Goal: Check status: Check status

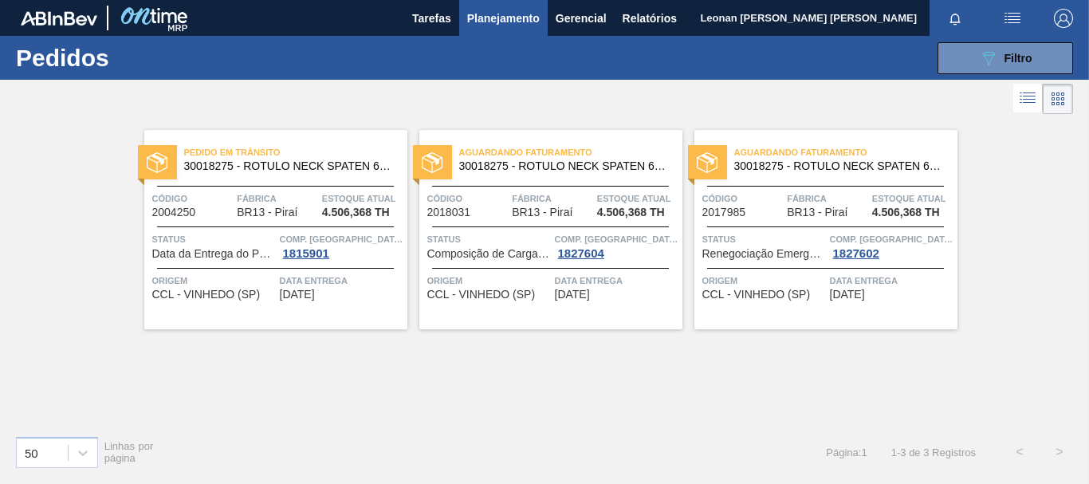
scroll to position [185, 0]
click at [967, 46] on button "089F7B8B-B2A5-4AFE-B5C0-19BA573D28AC Filtro" at bounding box center [1006, 58] width 136 height 32
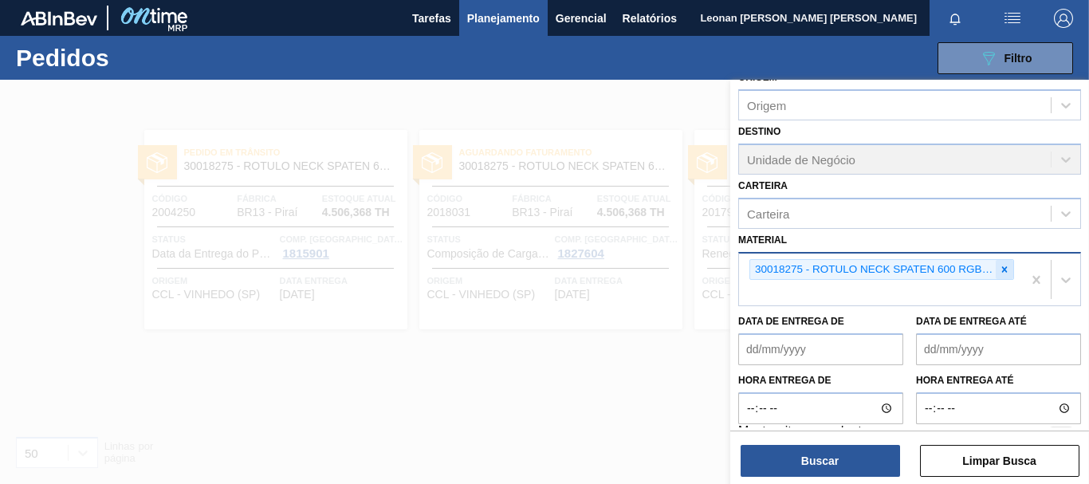
click at [1008, 267] on div at bounding box center [1005, 270] width 18 height 20
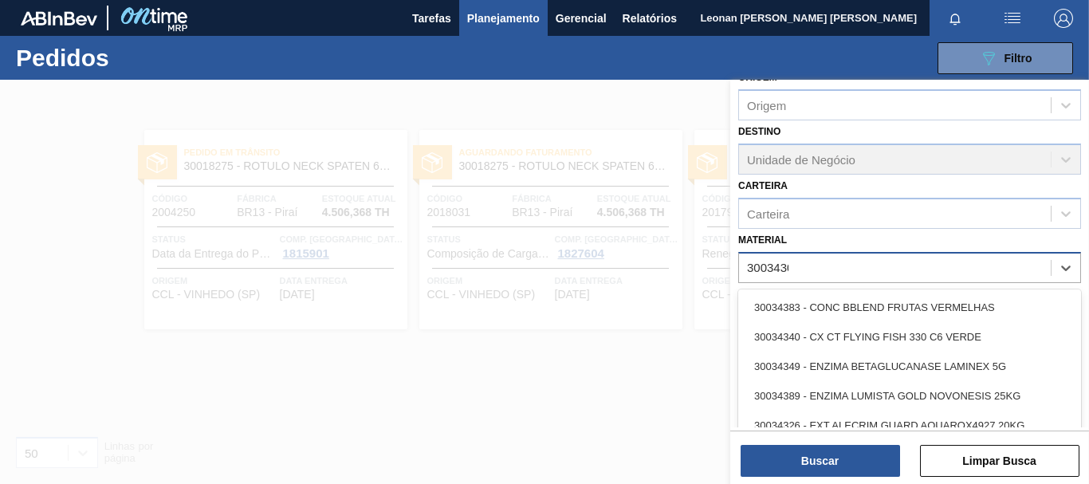
type input "30034308"
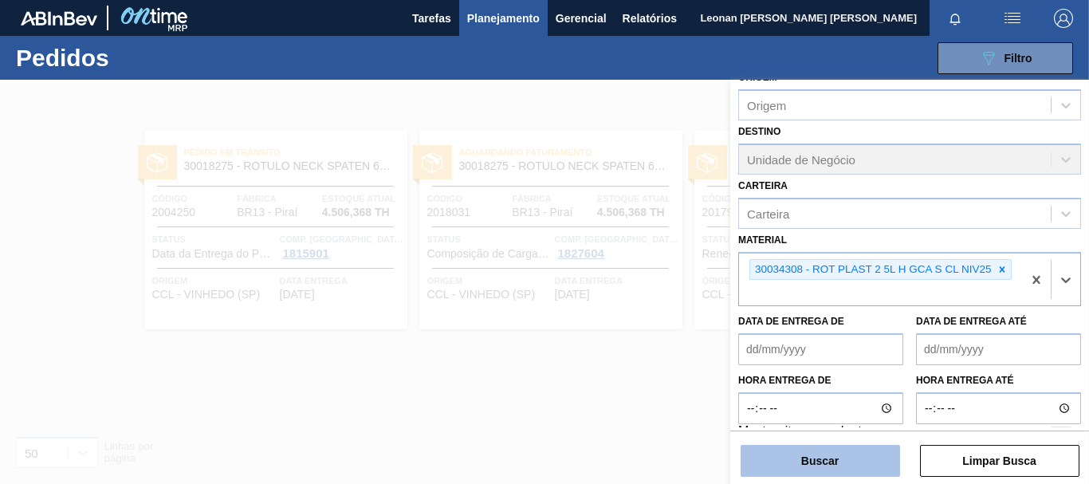
click at [812, 459] on button "Buscar" at bounding box center [820, 461] width 159 height 32
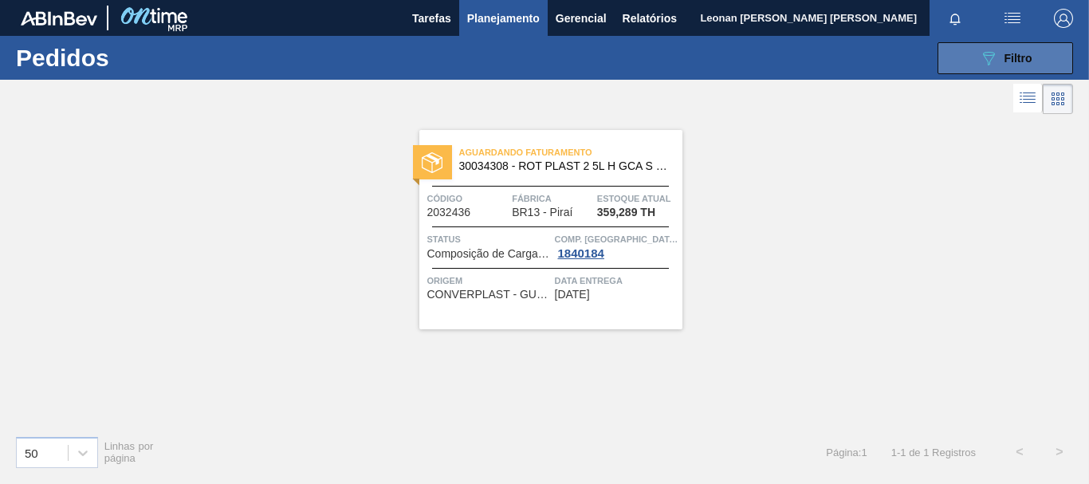
click at [976, 52] on button "089F7B8B-B2A5-4AFE-B5C0-19BA573D28AC Filtro" at bounding box center [1006, 58] width 136 height 32
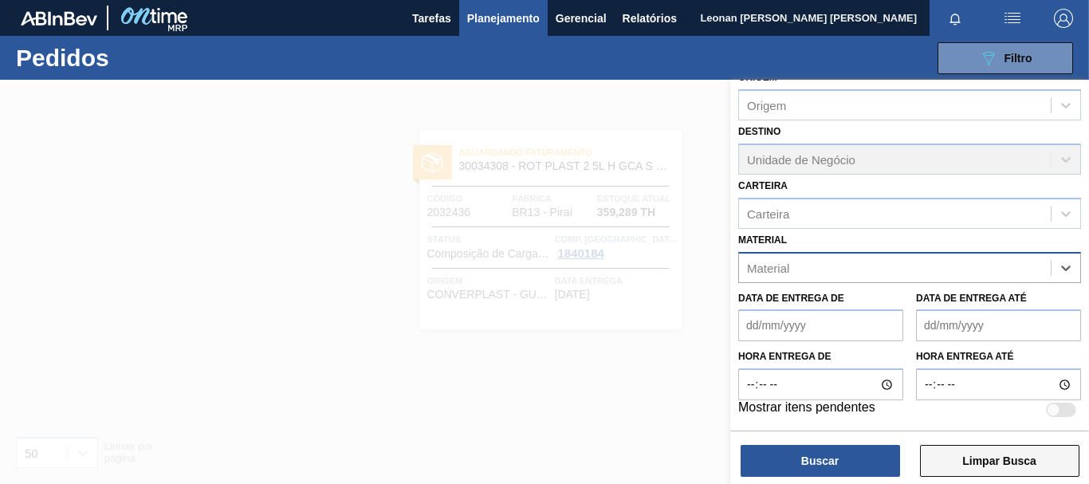
click at [1044, 462] on button "Limpar Busca" at bounding box center [999, 461] width 159 height 32
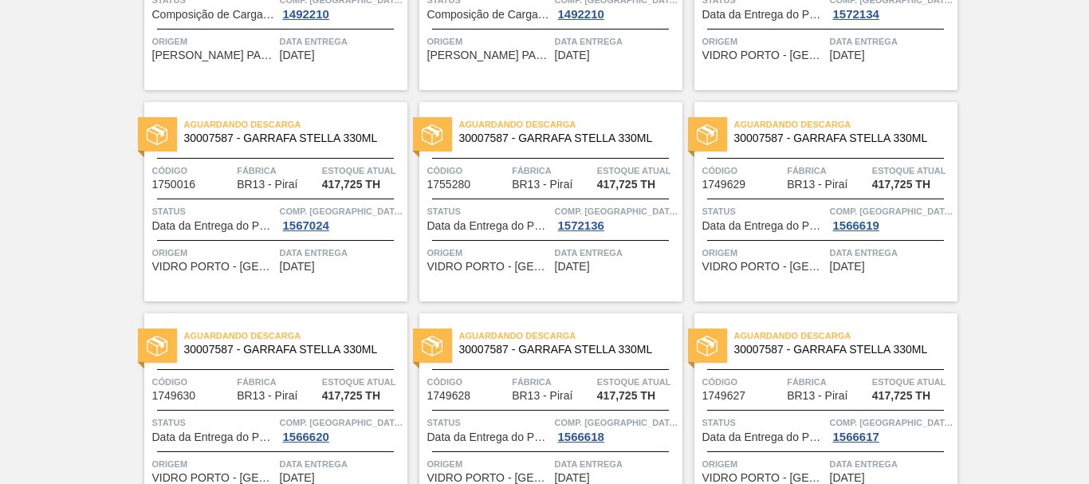
scroll to position [0, 0]
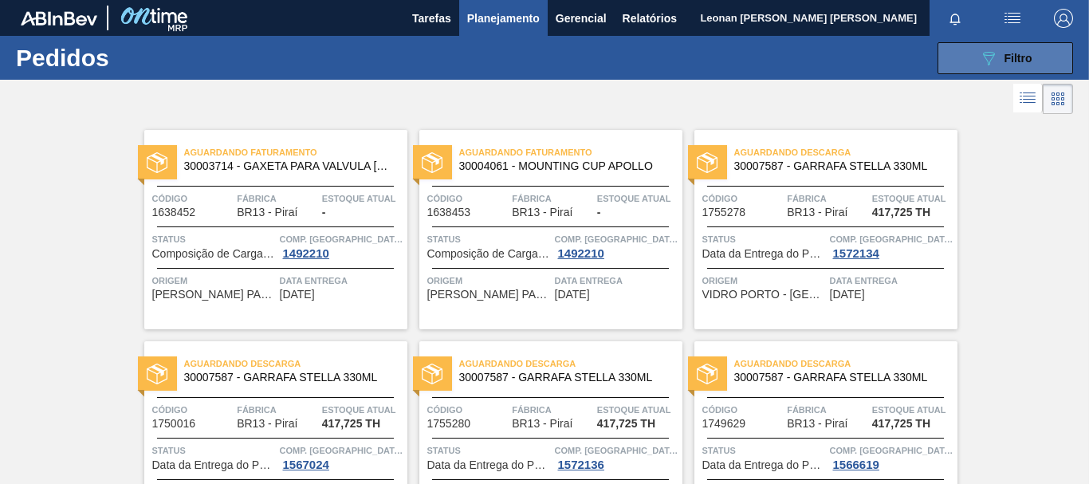
click at [1000, 64] on div "089F7B8B-B2A5-4AFE-B5C0-19BA573D28AC Filtro" at bounding box center [1005, 58] width 53 height 19
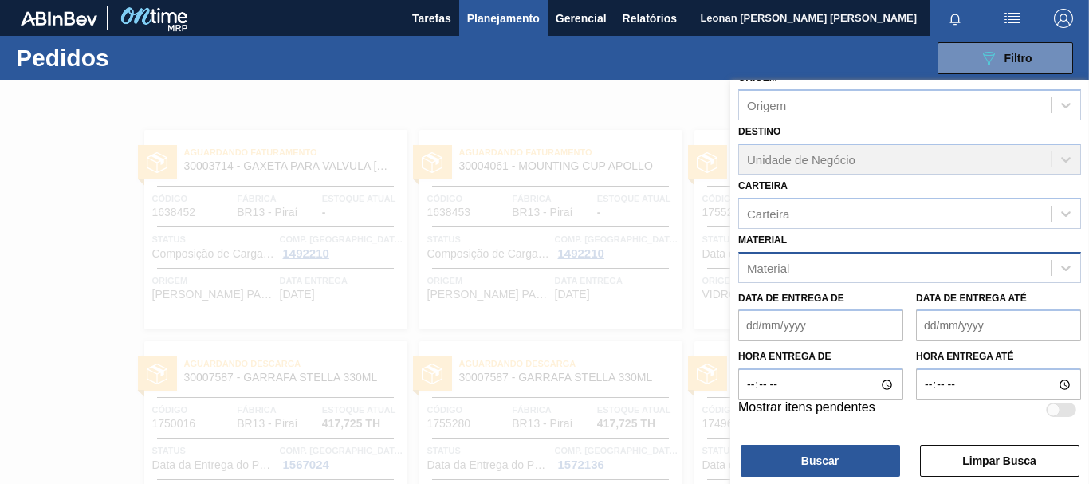
click at [930, 272] on div "Material" at bounding box center [895, 267] width 312 height 23
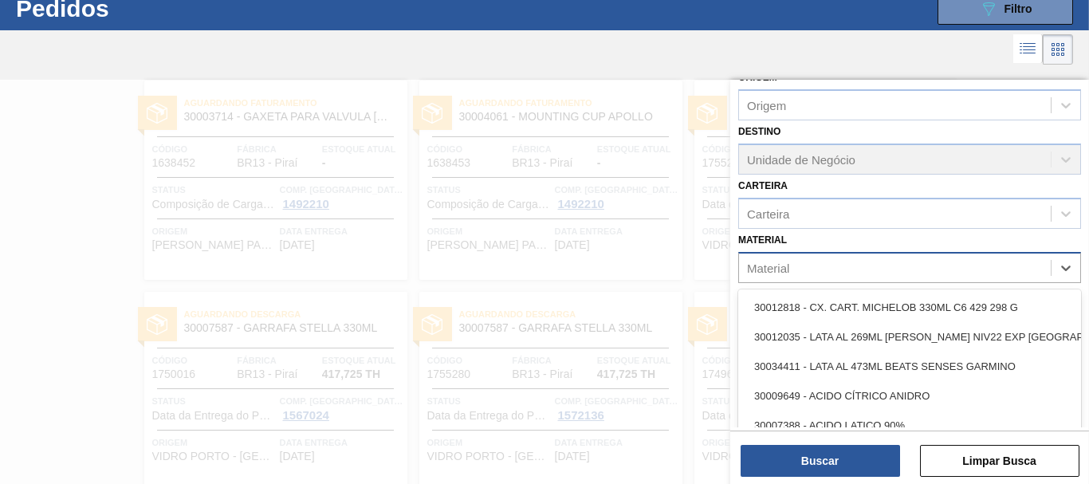
scroll to position [51, 0]
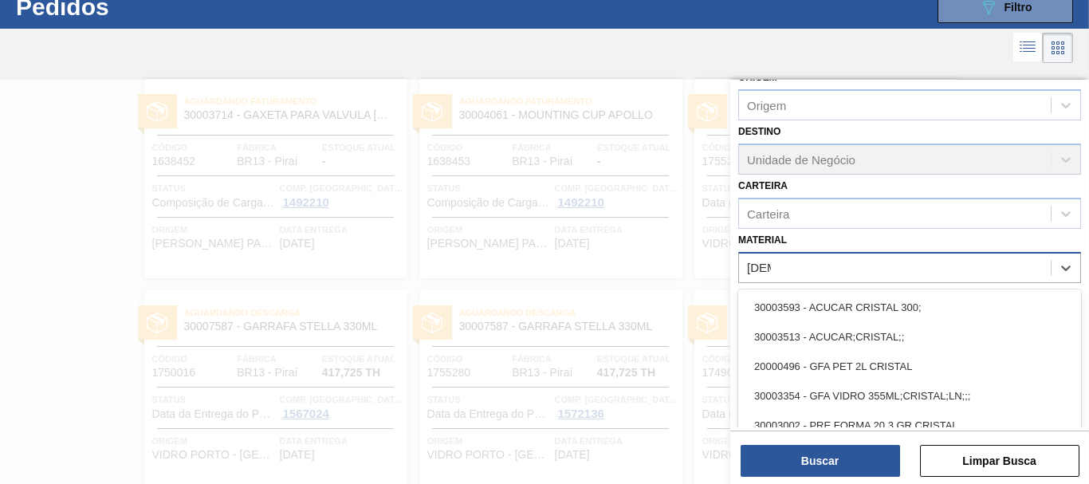
type input "[DEMOGRAPHIC_DATA]"
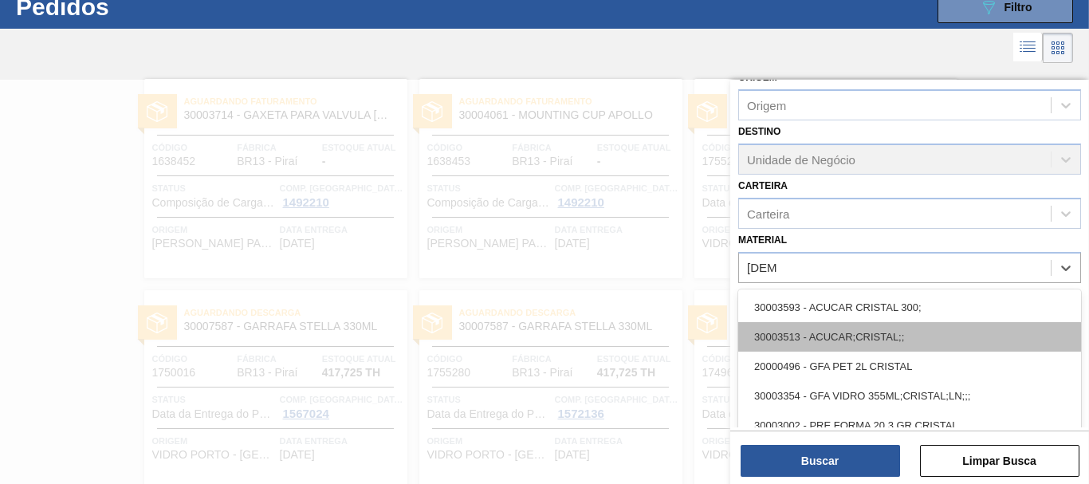
click at [860, 345] on div "30003513 - ACUCAR;CRISTAL;;" at bounding box center [909, 336] width 343 height 29
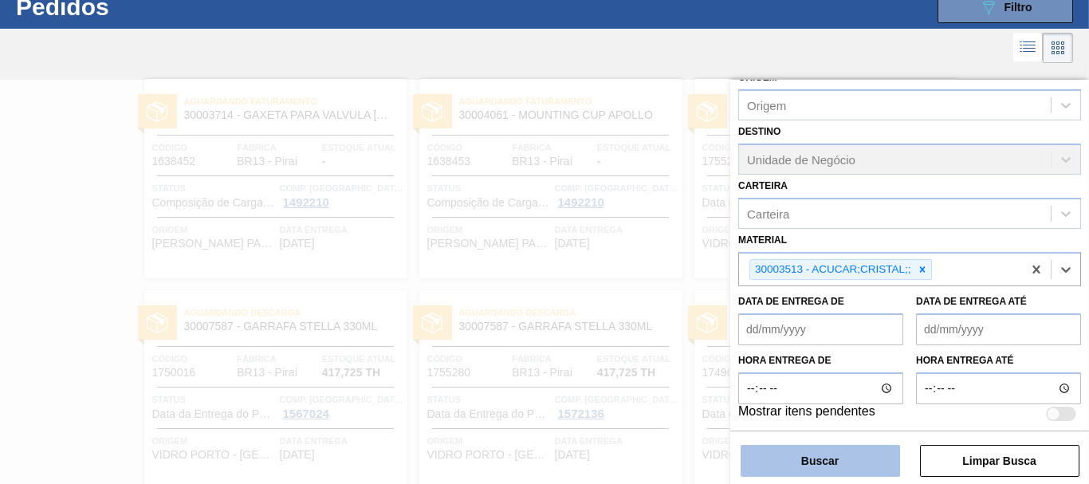
click at [863, 472] on button "Buscar" at bounding box center [820, 461] width 159 height 32
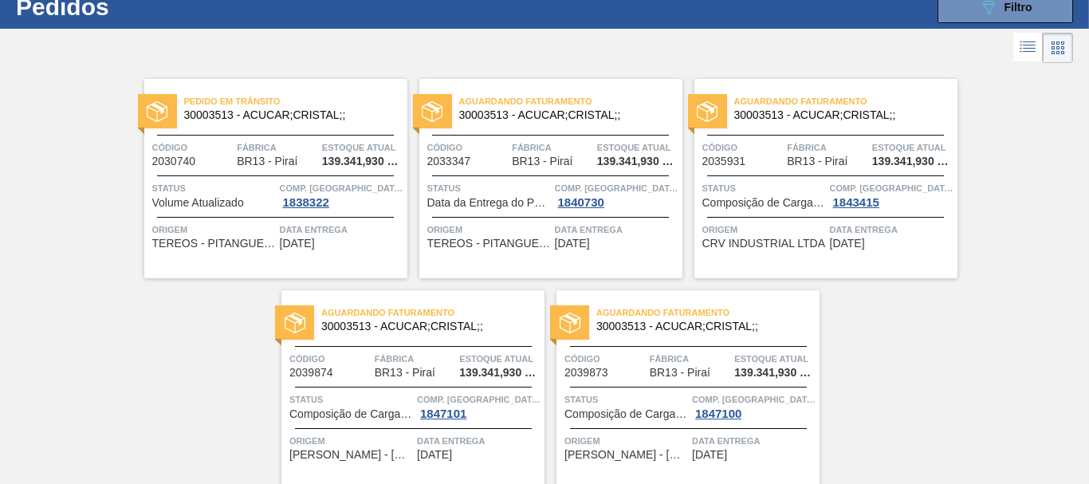
scroll to position [116, 0]
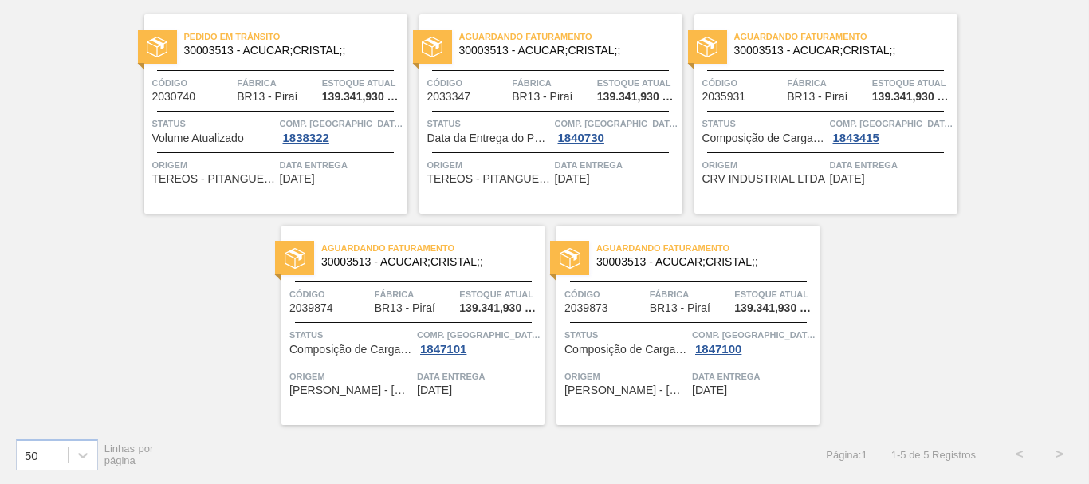
drag, startPoint x: 757, startPoint y: 21, endPoint x: 881, endPoint y: 382, distance: 381.7
click at [881, 382] on div "Pedido [PERSON_NAME] 30003513 - ACUCAR;CRISTAL;; Código 2030740 Fábrica BR13 - …" at bounding box center [544, 213] width 1089 height 423
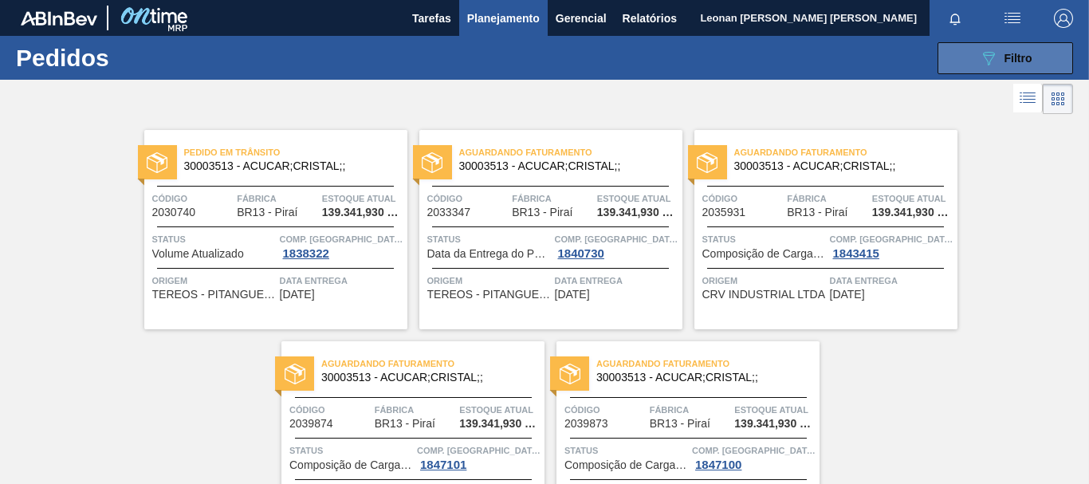
click at [995, 57] on icon "089F7B8B-B2A5-4AFE-B5C0-19BA573D28AC" at bounding box center [988, 58] width 19 height 19
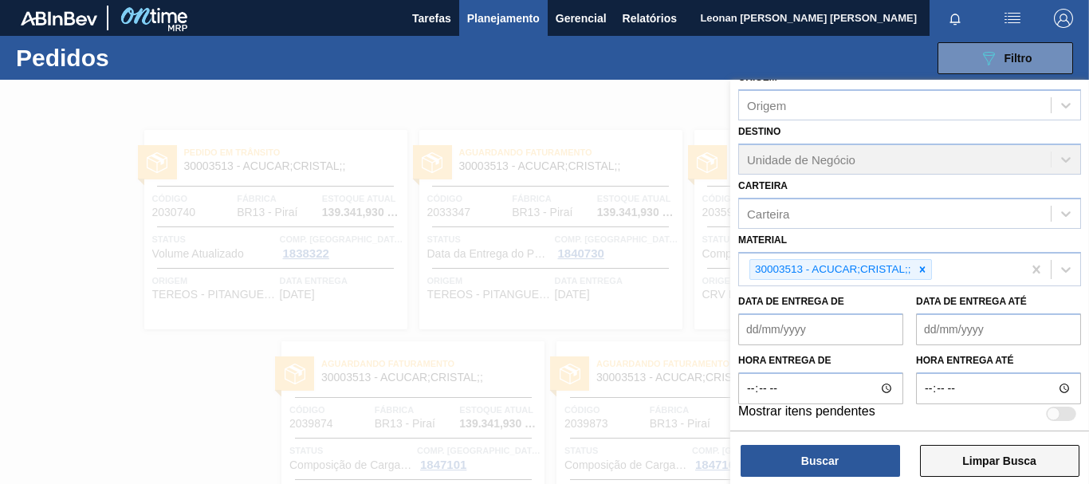
click at [1043, 454] on button "Limpar Busca" at bounding box center [999, 461] width 159 height 32
